Goal: Information Seeking & Learning: Learn about a topic

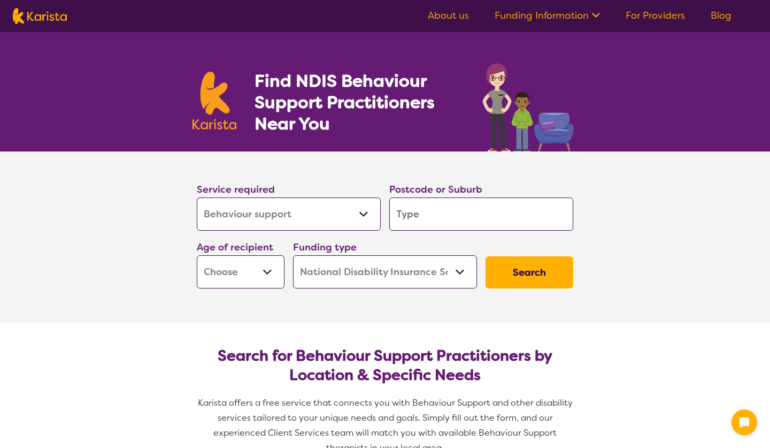
select select "Behaviour support"
select select "NDIS"
select select "Behaviour support"
select select "NDIS"
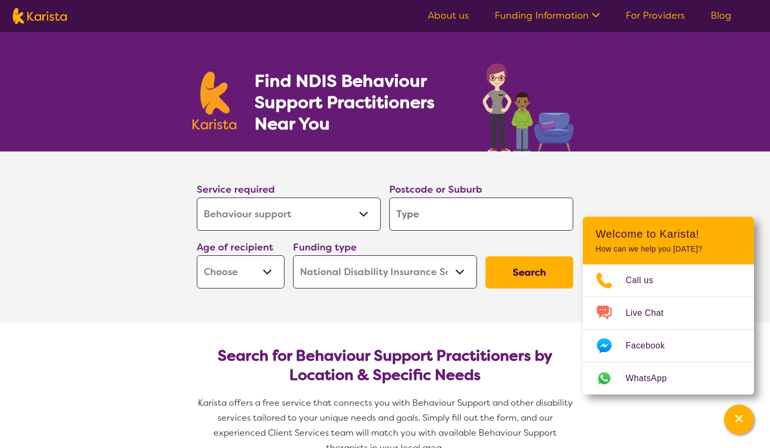
click at [387, 215] on div "Postcode or Suburb" at bounding box center [481, 206] width 192 height 58
click at [414, 217] on input "search" at bounding box center [481, 213] width 184 height 33
type input "3"
type input "31"
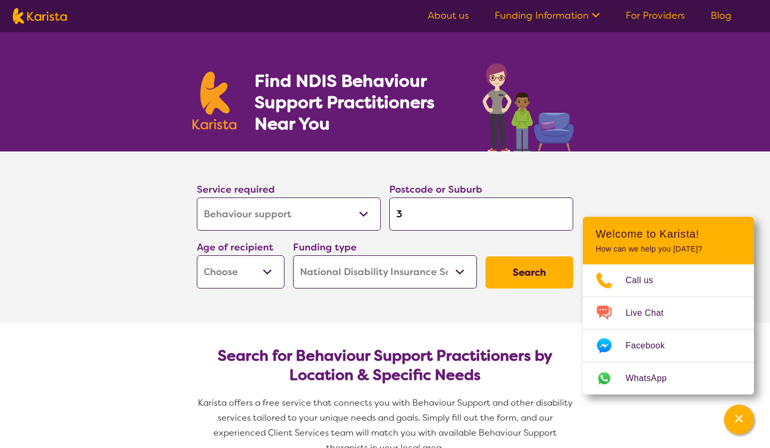
type input "31"
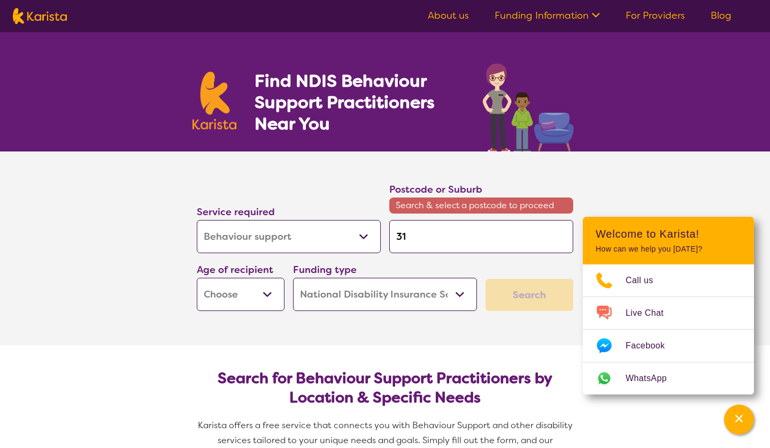
type input "318"
type input "3188"
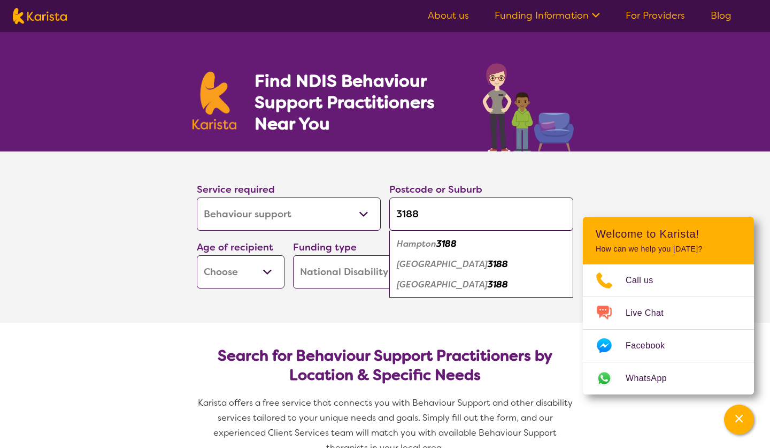
type input "3188"
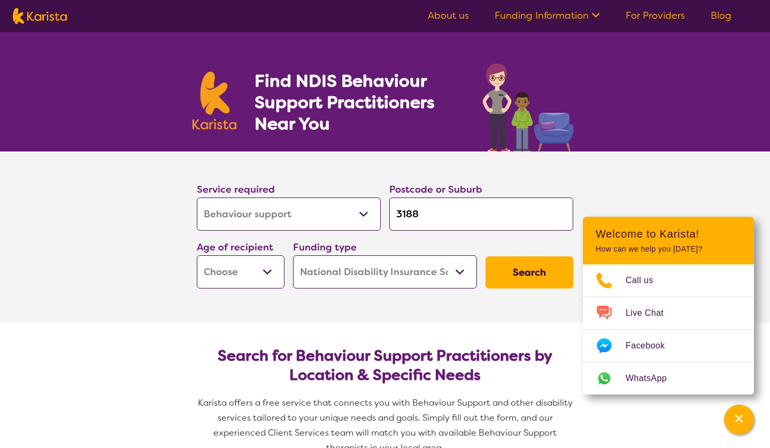
select select "EC"
click at [540, 267] on button "Search" at bounding box center [529, 272] width 88 height 32
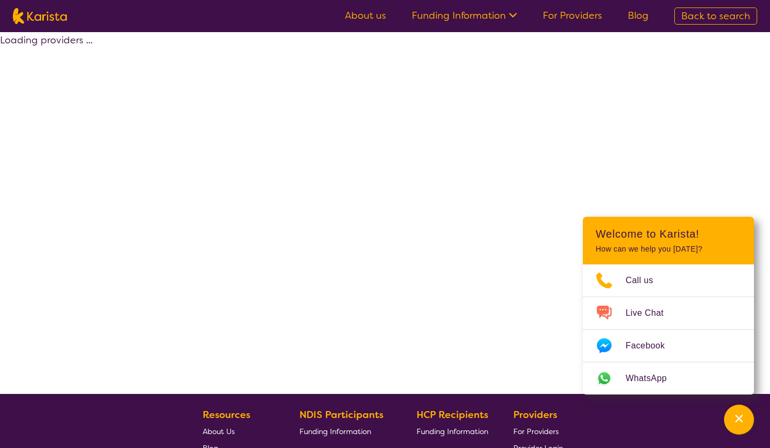
select select "by_score"
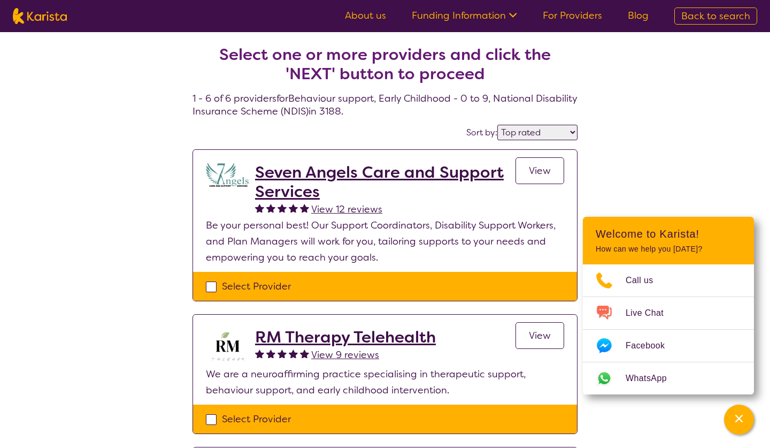
select select "Behaviour support"
select select "EC"
select select "NDIS"
select select "Behaviour support"
select select "EC"
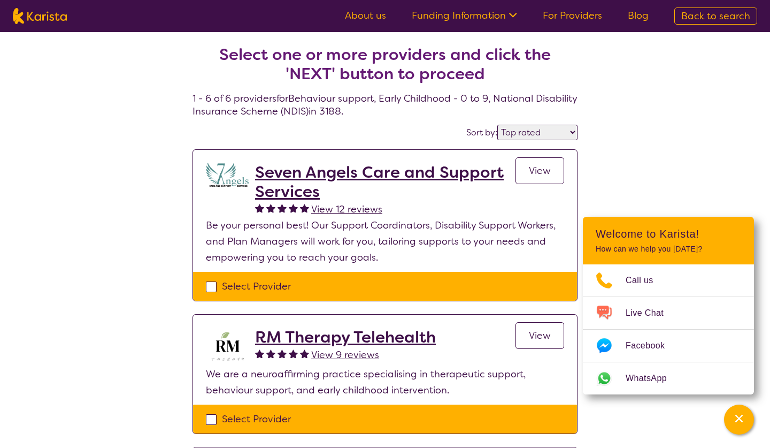
select select "NDIS"
